Goal: Task Accomplishment & Management: Manage account settings

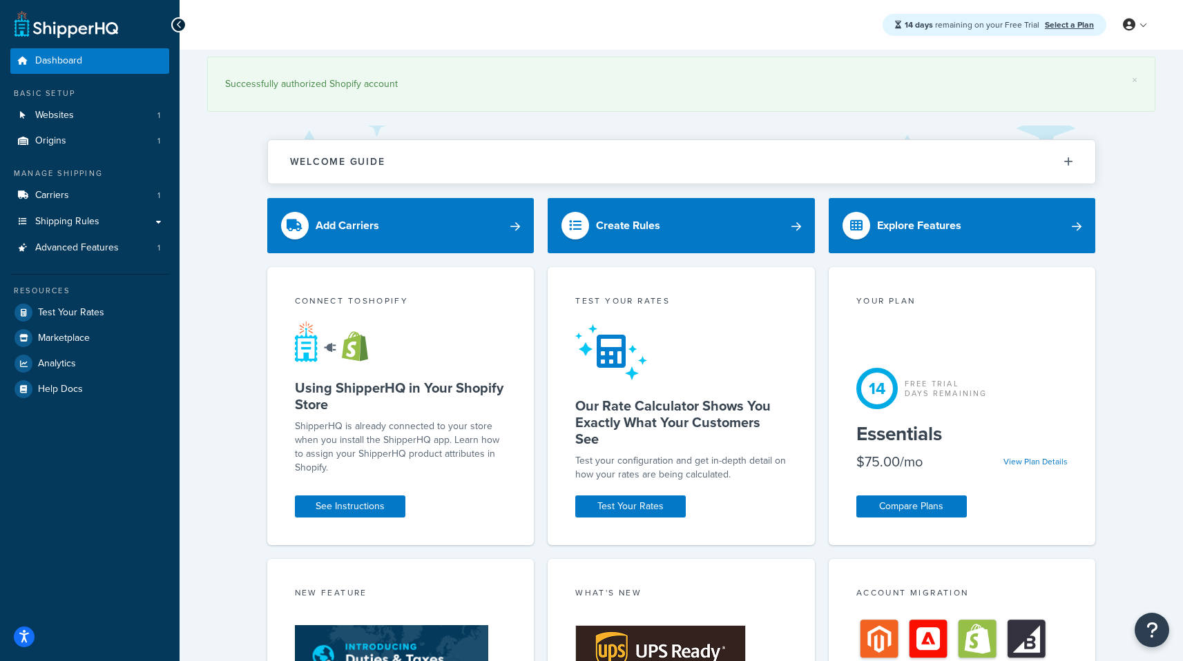
click at [53, 97] on div "Basic Setup" at bounding box center [89, 94] width 159 height 12
click at [44, 115] on span "Websites" at bounding box center [54, 116] width 39 height 12
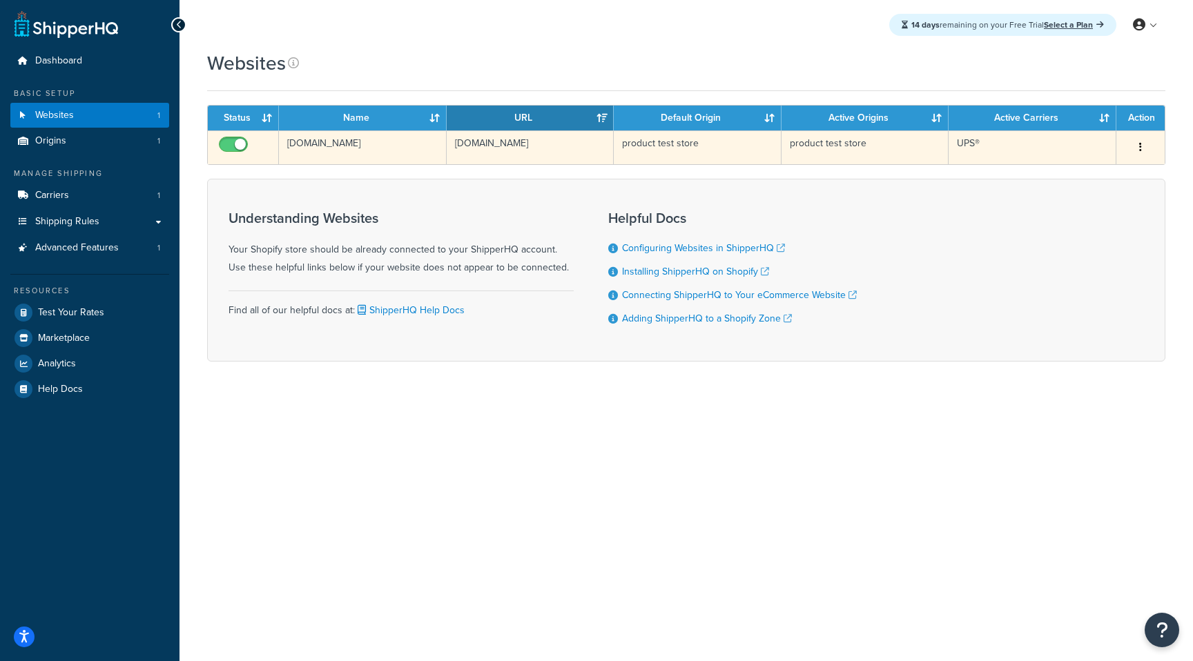
click at [236, 143] on input "checkbox" at bounding box center [235, 147] width 38 height 17
checkbox input "false"
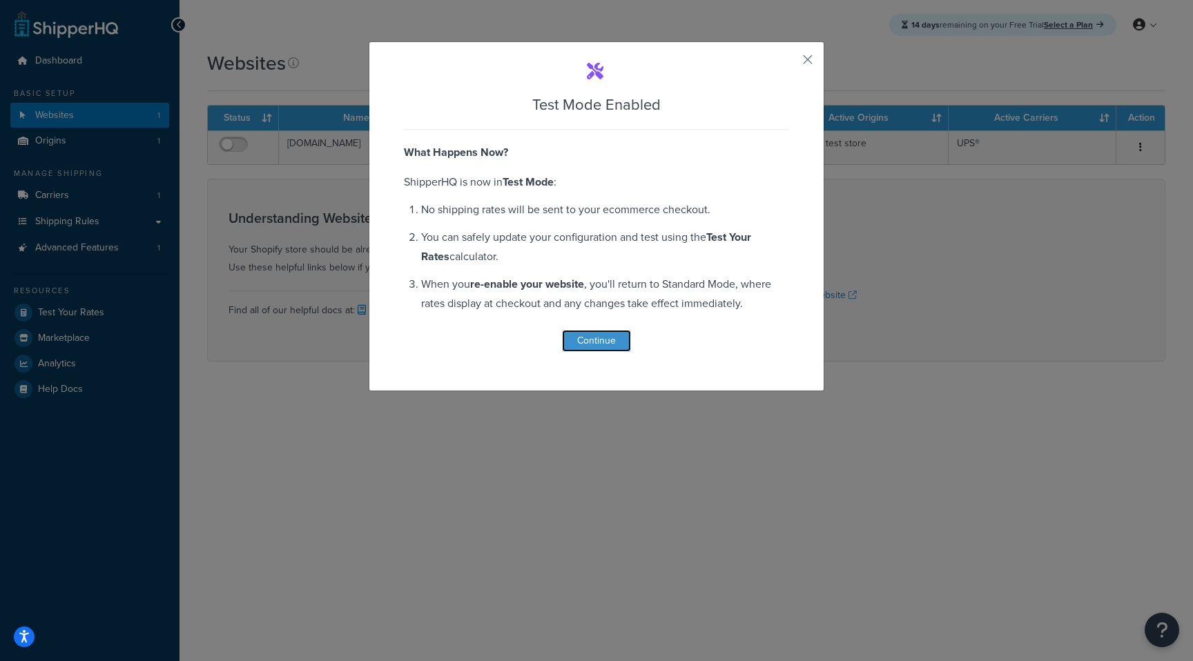
drag, startPoint x: 586, startPoint y: 349, endPoint x: 588, endPoint y: 342, distance: 7.7
click at [588, 342] on button "Continue" at bounding box center [596, 341] width 69 height 22
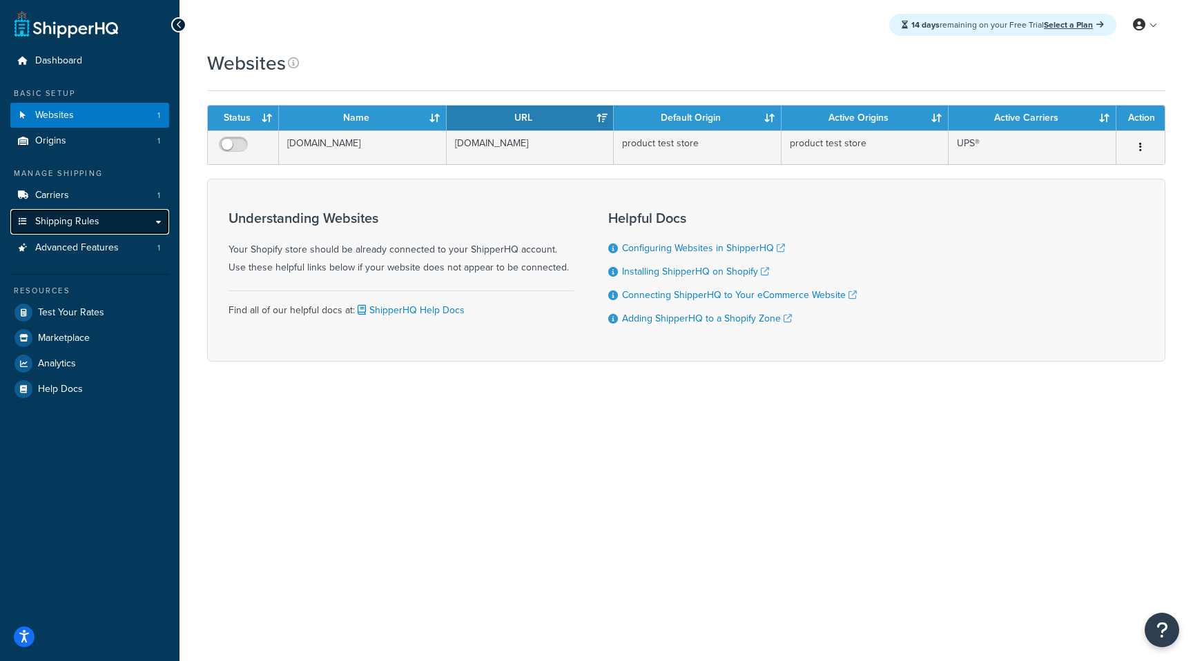
click at [66, 209] on link "Shipping Rules" at bounding box center [89, 222] width 159 height 26
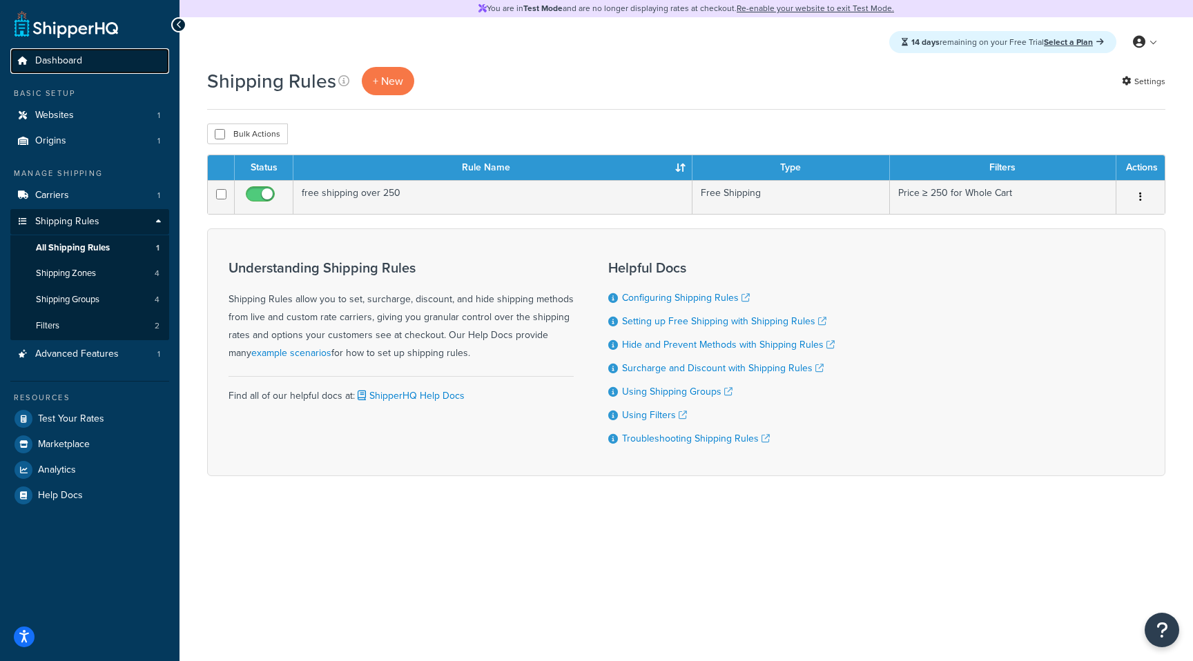
click at [61, 52] on link "Dashboard" at bounding box center [89, 61] width 159 height 26
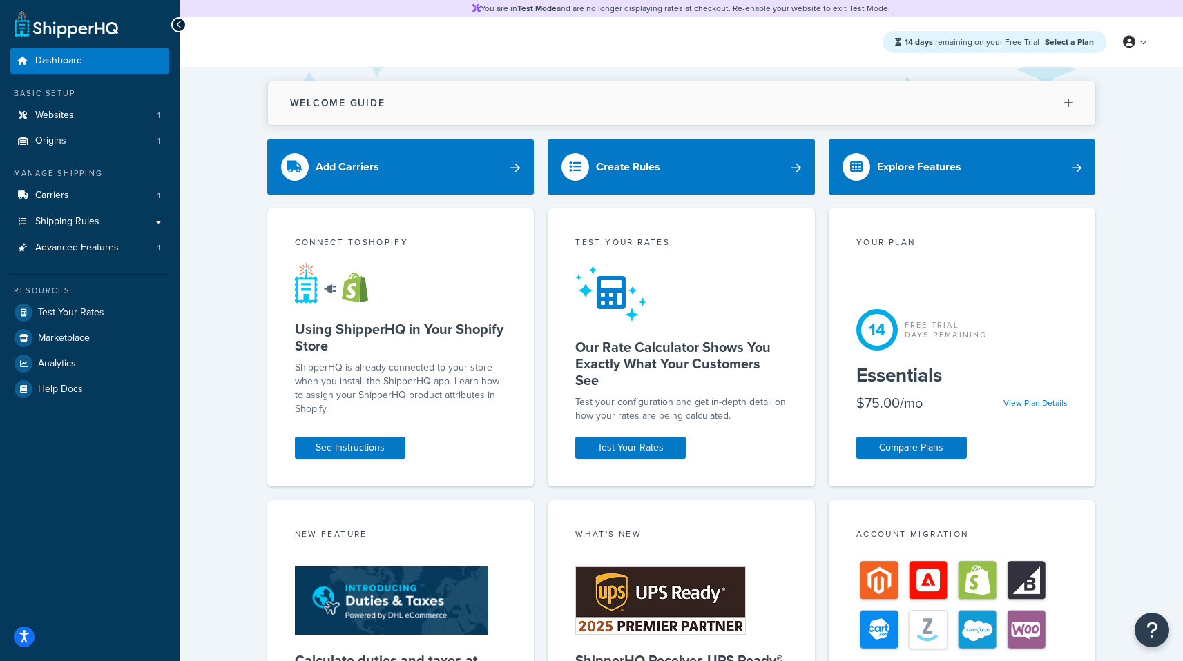
click at [849, 109] on button "Welcome Guide" at bounding box center [681, 103] width 827 height 44
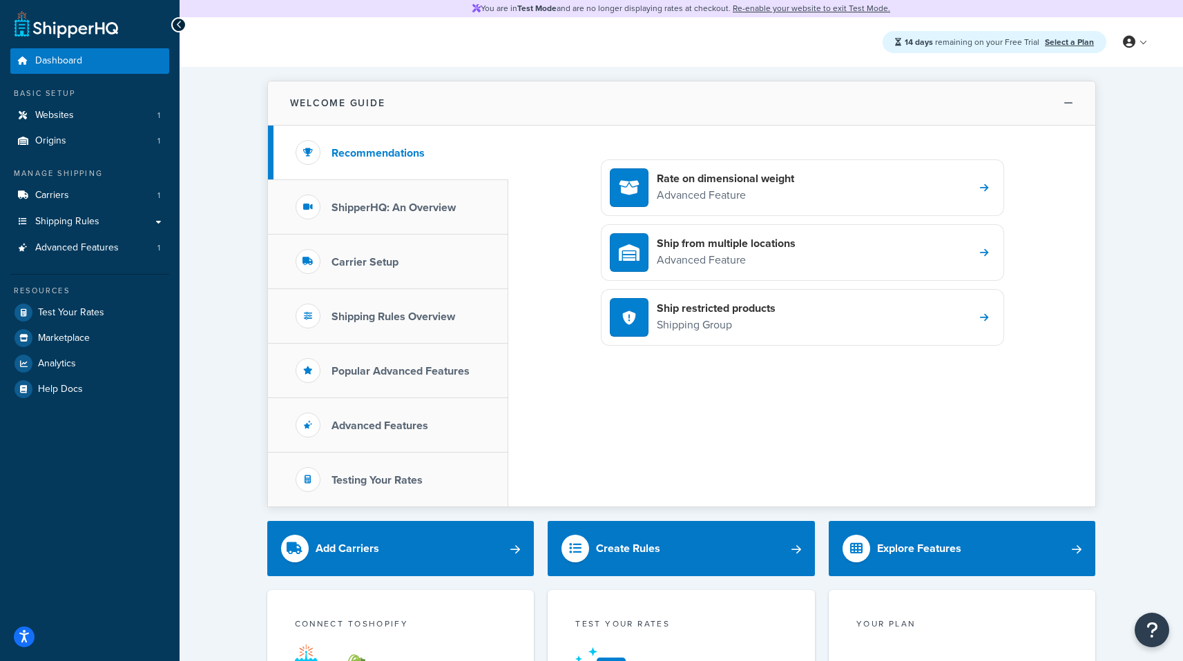
click at [849, 109] on button "Welcome Guide" at bounding box center [681, 103] width 827 height 44
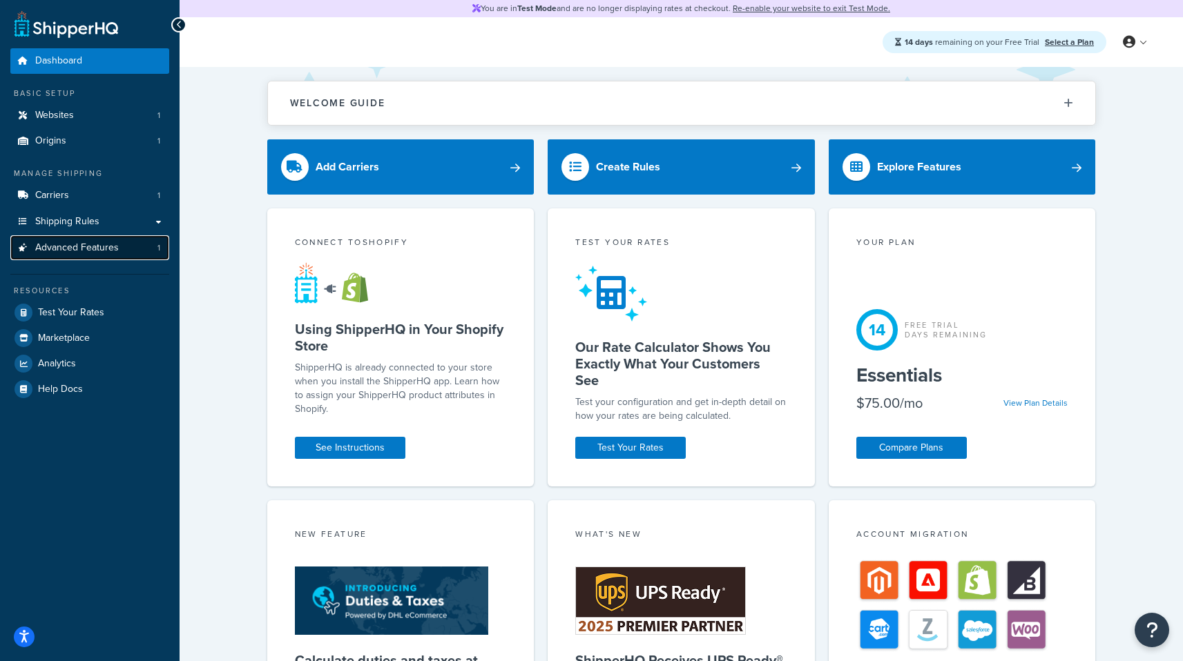
click at [78, 257] on link "Advanced Features 1" at bounding box center [89, 248] width 159 height 26
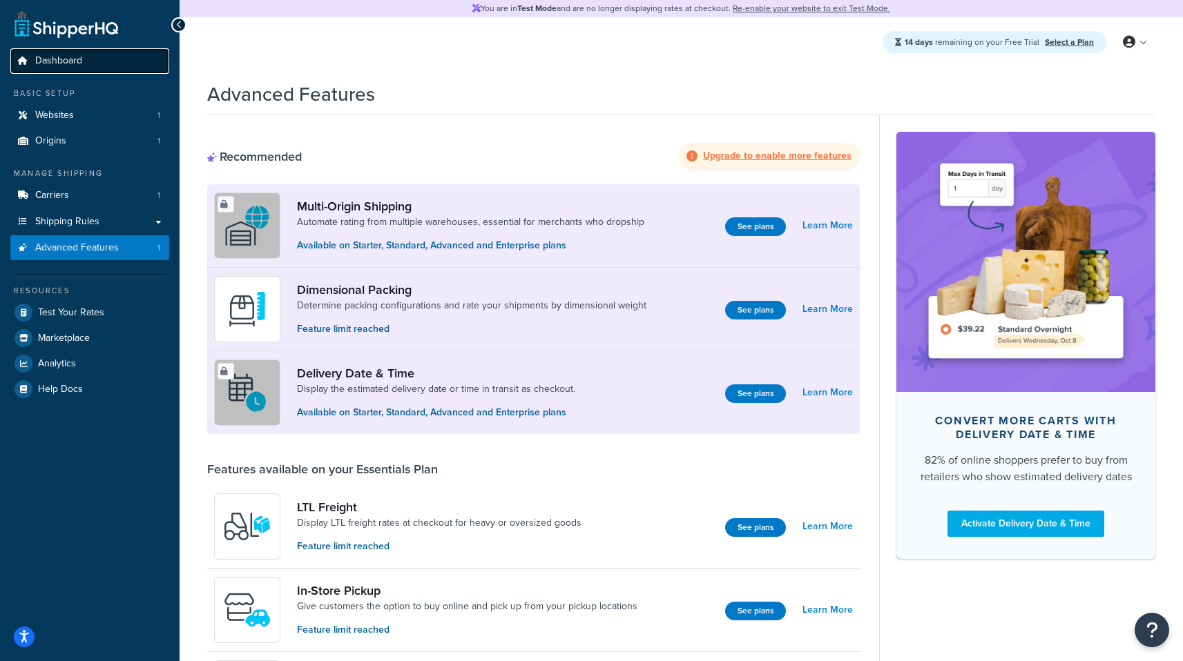
click at [37, 56] on span "Dashboard" at bounding box center [58, 61] width 47 height 12
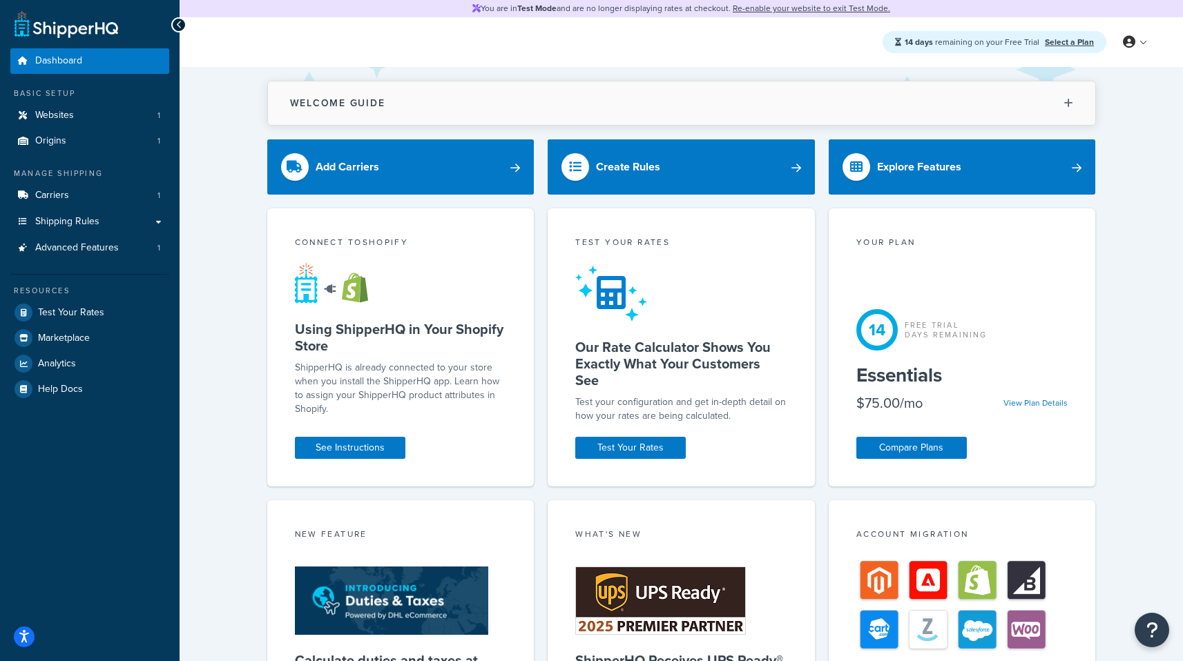
click at [710, 103] on button "Welcome Guide" at bounding box center [681, 103] width 827 height 44
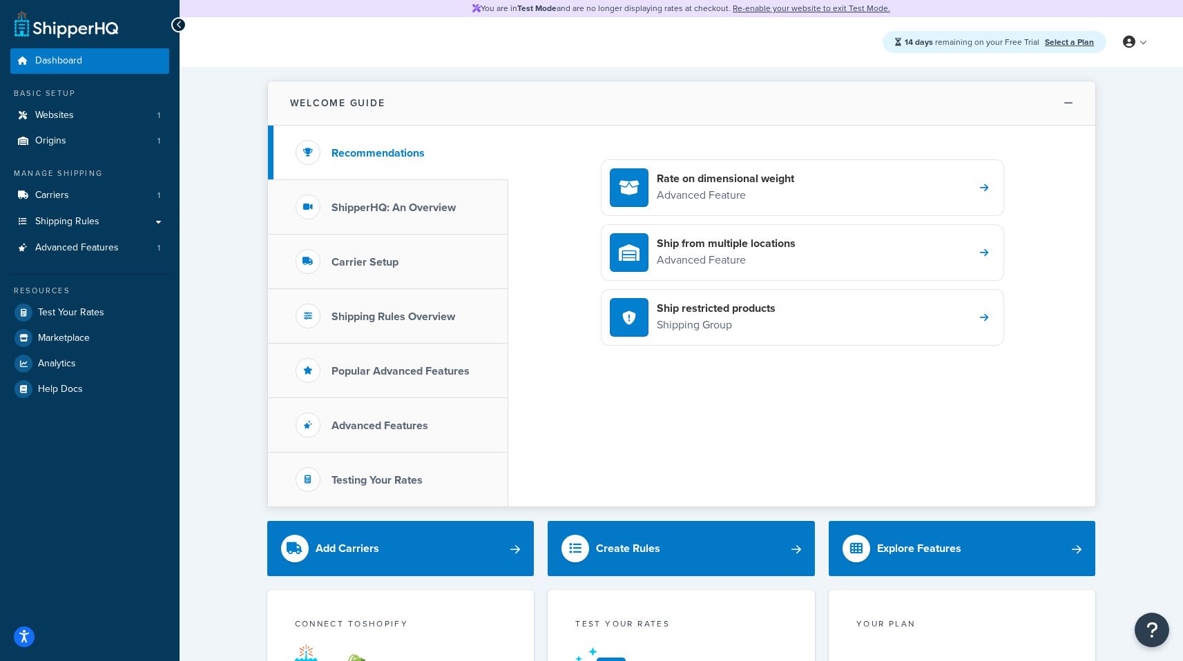
click at [710, 103] on button "Welcome Guide" at bounding box center [681, 103] width 827 height 44
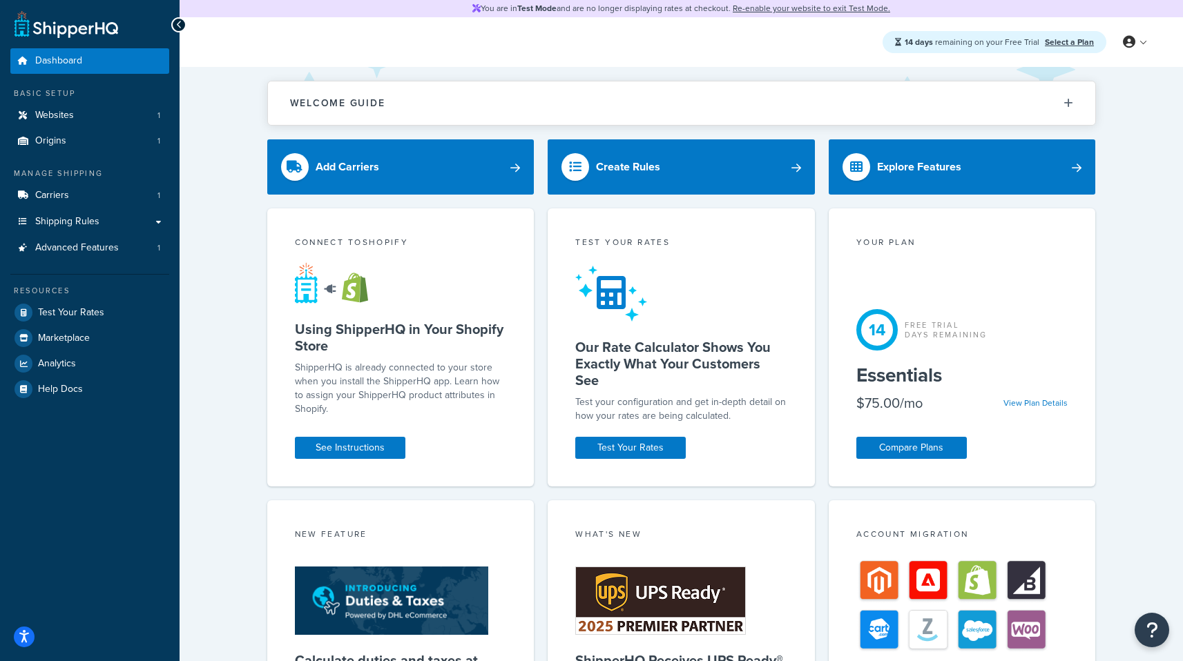
click at [271, 209] on div "Connect to Shopify Using ShipperHQ in Your Shopify Store ShipperHQ is already c…" at bounding box center [400, 348] width 267 height 278
click at [247, 227] on div "Welcome Guide Recommendations ShipperHQ: An Overview Carrier Setup Shipping Rul…" at bounding box center [681, 594] width 1003 height 1055
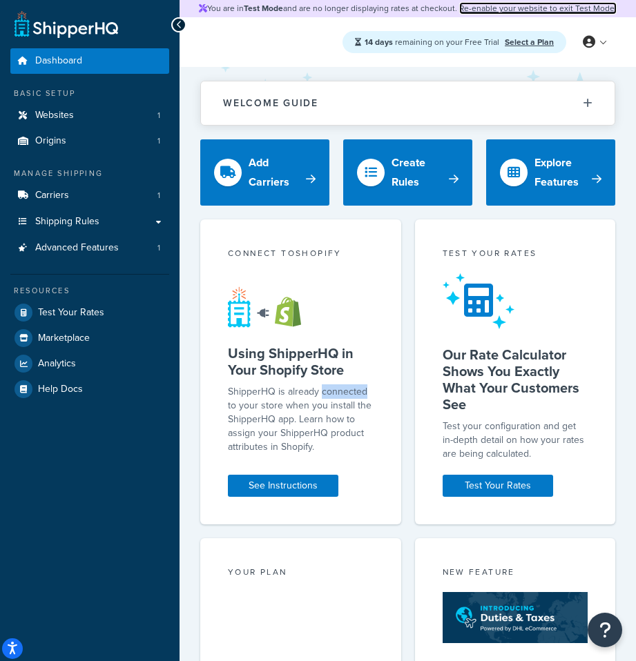
click at [550, 9] on link "Re-enable your website to exit Test Mode." at bounding box center [537, 8] width 157 height 12
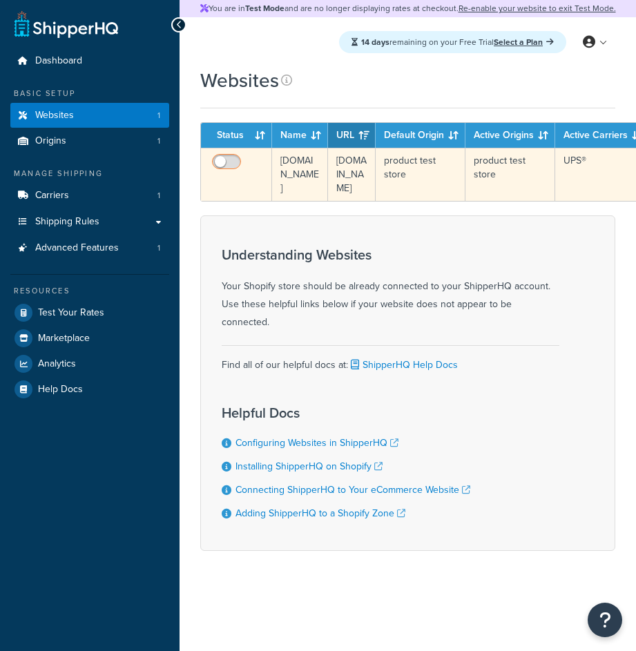
click at [233, 162] on input "checkbox" at bounding box center [228, 165] width 38 height 17
checkbox input "true"
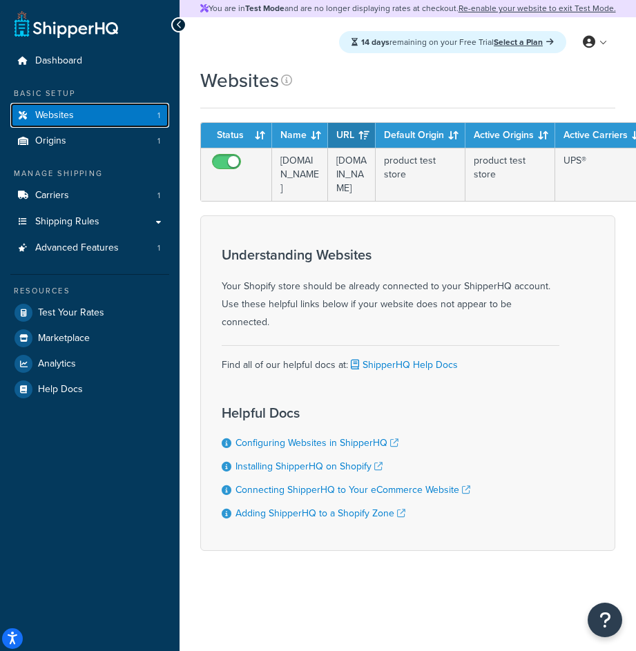
click at [54, 110] on span "Websites" at bounding box center [54, 116] width 39 height 12
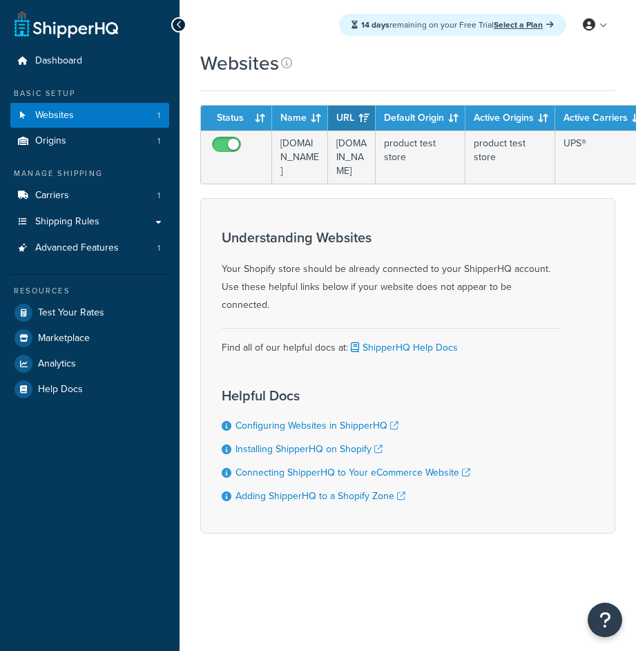
click at [226, 142] on input "checkbox" at bounding box center [228, 147] width 38 height 17
checkbox input "false"
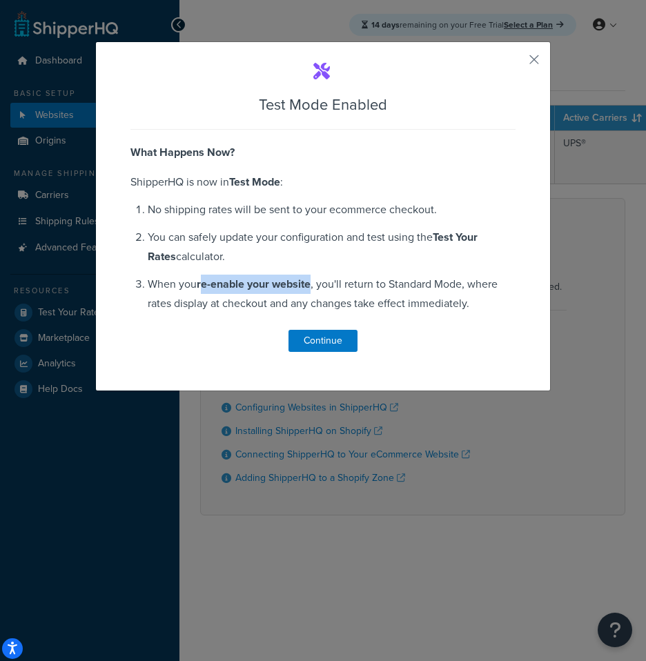
drag, startPoint x: 196, startPoint y: 288, endPoint x: 309, endPoint y: 287, distance: 113.2
click at [309, 287] on li "When you re-enable your website , you'll return to Standard Mode, where rates d…" at bounding box center [332, 294] width 368 height 39
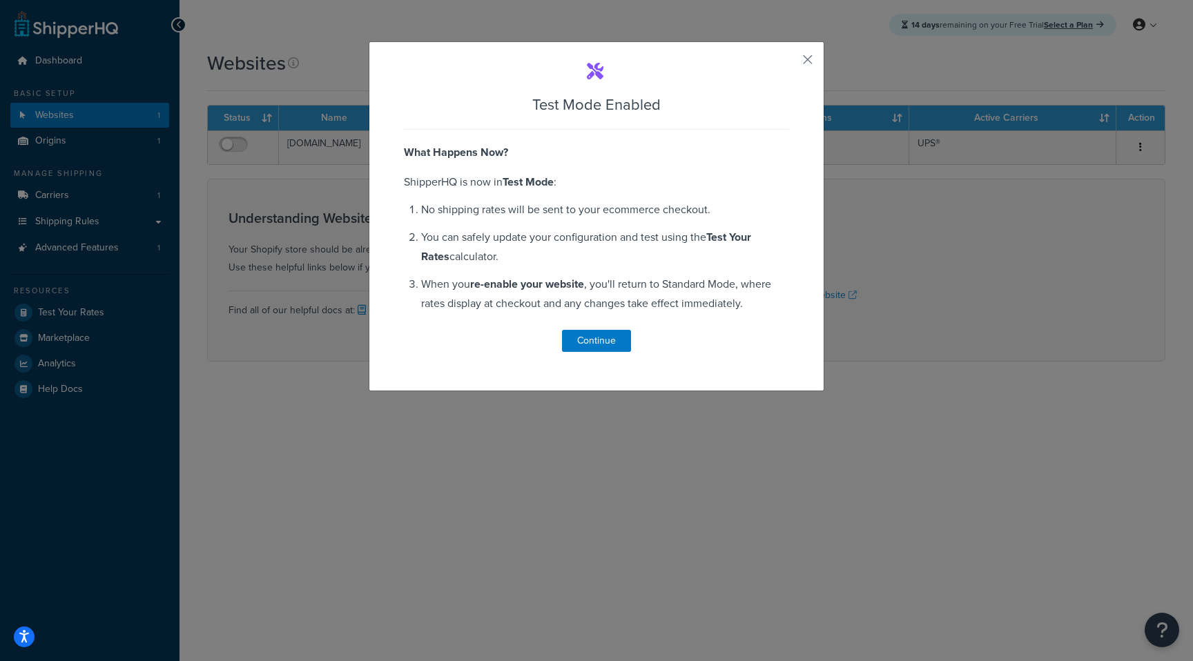
click at [635, 153] on div "Test Mode Enabled What Happens Now? ShipperHQ is now in Test Mode : No shipping…" at bounding box center [596, 330] width 1193 height 661
click at [635, 63] on button "button" at bounding box center [787, 64] width 3 height 3
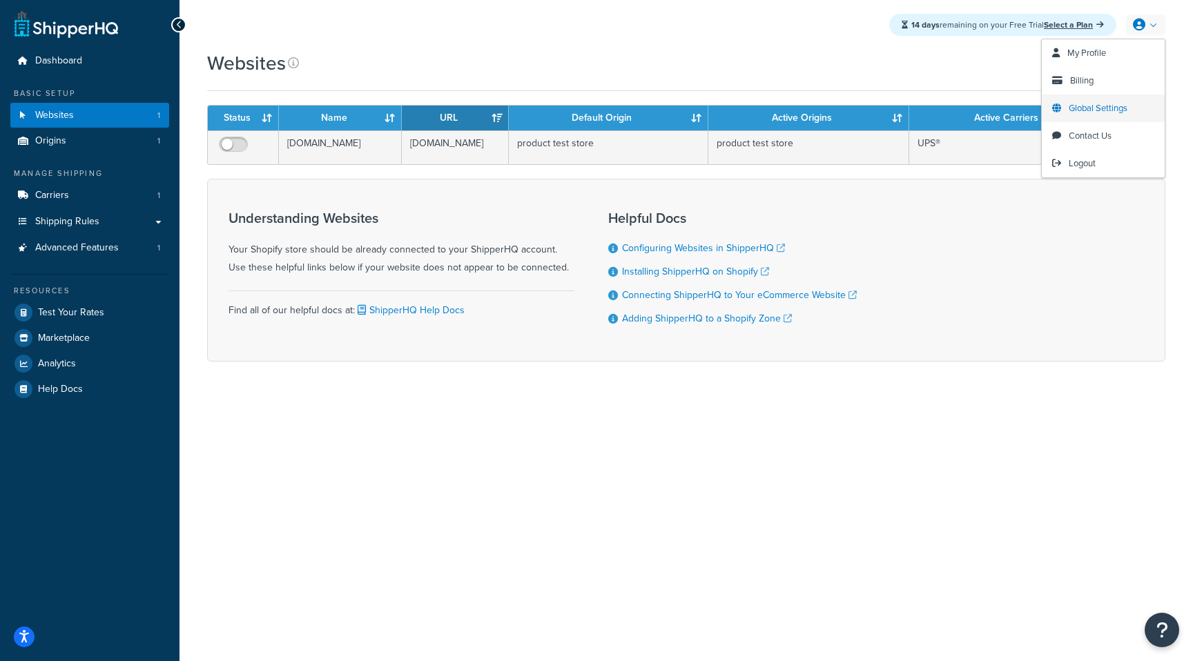
click at [635, 113] on span "Global Settings" at bounding box center [1098, 108] width 59 height 13
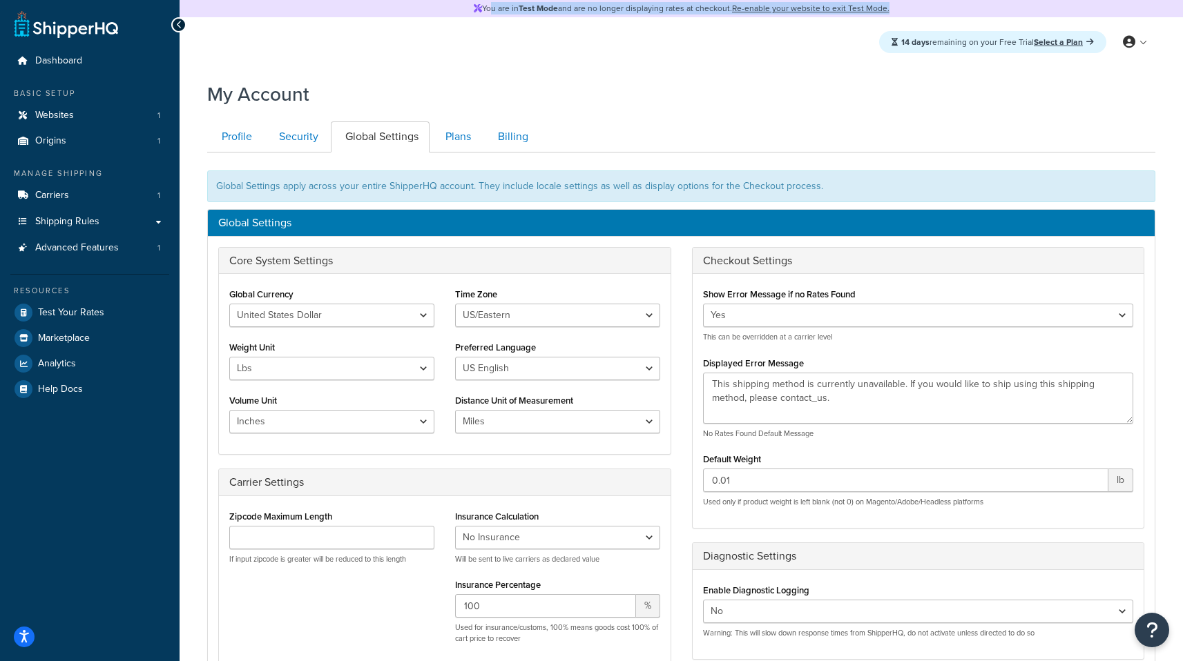
drag, startPoint x: 488, startPoint y: 8, endPoint x: 773, endPoint y: 18, distance: 285.3
click at [774, 18] on div "You are in Test Mode and are no longer displaying rates at checkout. Re-enable …" at bounding box center [681, 505] width 1003 height 1010
click at [759, 35] on div "14 days remaining on your Free Trial Select a Plan My Profile Billing Global Se…" at bounding box center [681, 42] width 1003 height 50
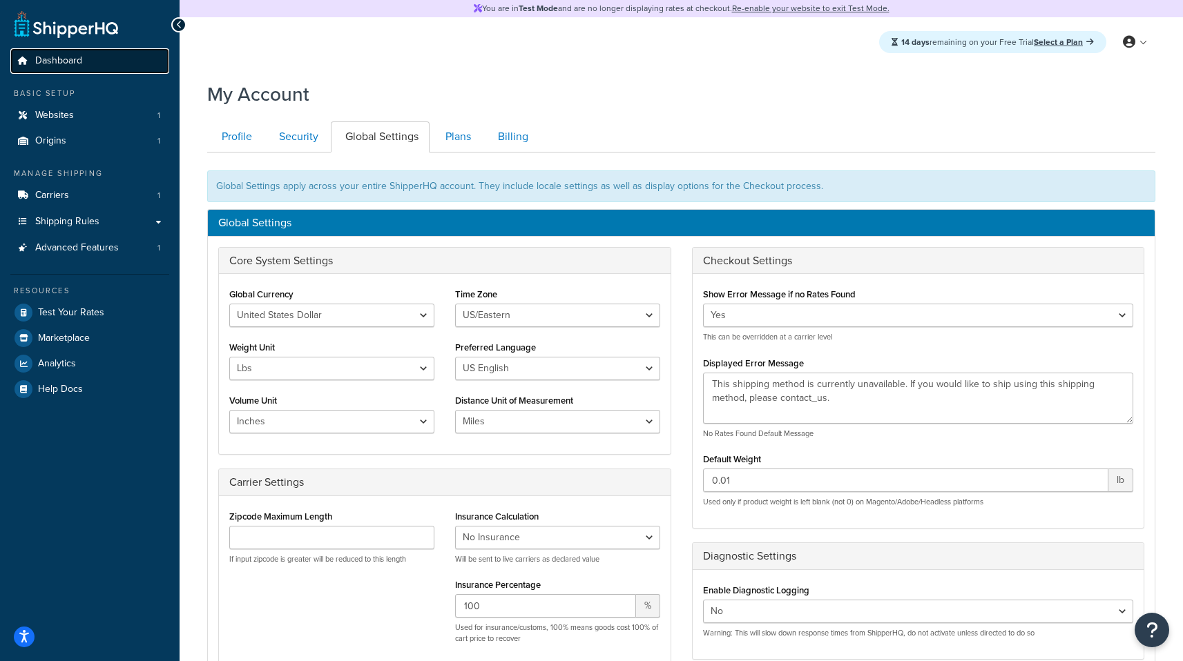
click at [65, 61] on span "Dashboard" at bounding box center [58, 61] width 47 height 12
